Goal: Information Seeking & Learning: Learn about a topic

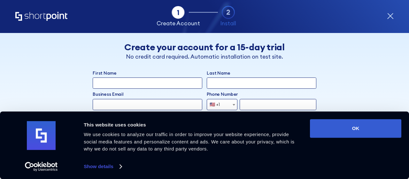
click at [389, 20] on div "form" at bounding box center [390, 16] width 7 height 7
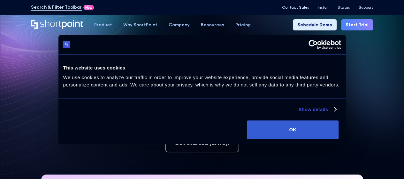
click at [241, 24] on div "Pricing" at bounding box center [242, 24] width 15 height 7
click at [247, 65] on div "Product Pricing" at bounding box center [242, 66] width 34 height 7
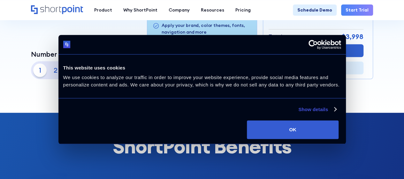
scroll to position [222, 0]
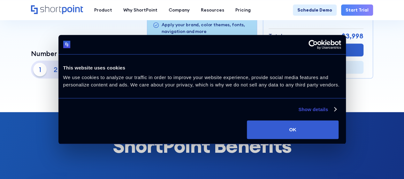
click at [298, 113] on link "Show details" at bounding box center [317, 109] width 38 height 8
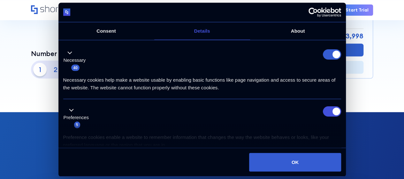
click at [328, 59] on form at bounding box center [332, 54] width 18 height 10
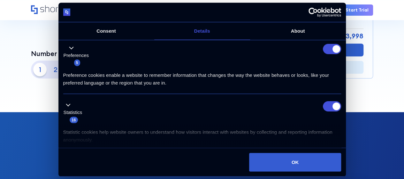
scroll to position [62, 0]
click at [332, 54] on input "Preferences" at bounding box center [332, 49] width 18 height 10
checkbox input "false"
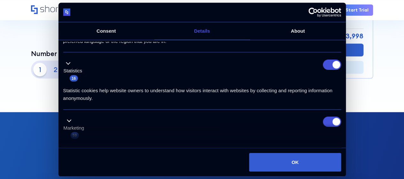
scroll to position [103, 0]
click at [328, 70] on input "Statistics" at bounding box center [332, 64] width 18 height 10
checkbox input "false"
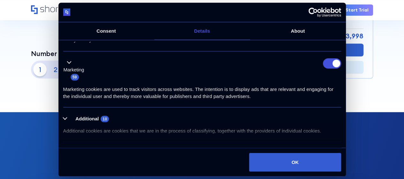
scroll to position [162, 0]
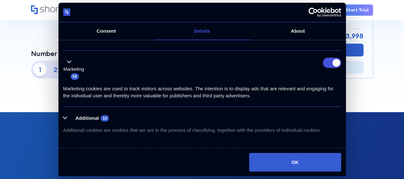
click at [328, 68] on input "Marketing" at bounding box center [332, 63] width 18 height 10
checkbox input "false"
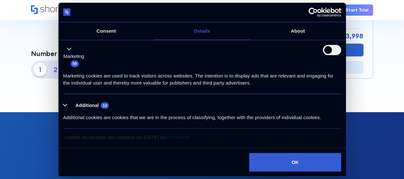
scroll to position [223, 0]
click at [297, 152] on button "OK" at bounding box center [295, 161] width 92 height 19
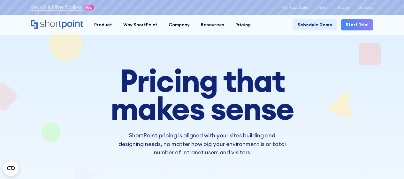
scroll to position [0, 0]
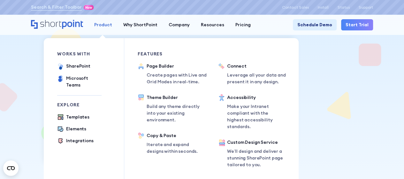
click at [108, 24] on div "Product" at bounding box center [103, 24] width 18 height 7
click at [80, 126] on div "Elements" at bounding box center [76, 128] width 20 height 7
